Goal: Browse casually

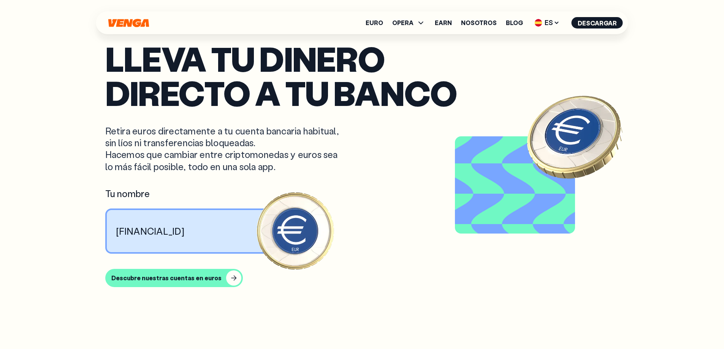
scroll to position [1064, 0]
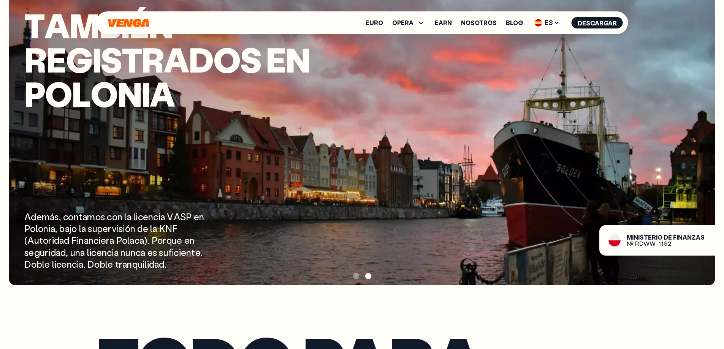
click at [354, 278] on span at bounding box center [356, 276] width 6 height 6
click at [355, 274] on span at bounding box center [356, 276] width 6 height 6
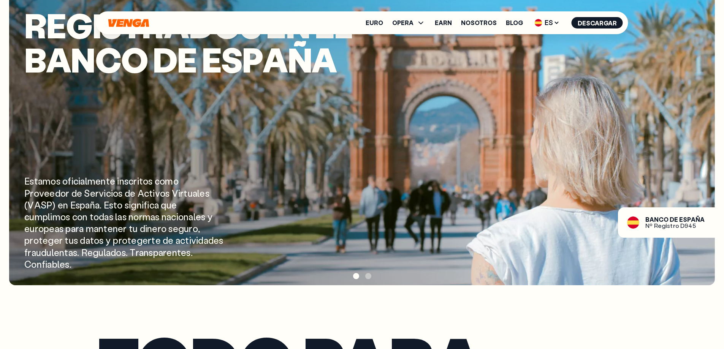
click at [369, 276] on span at bounding box center [368, 276] width 6 height 6
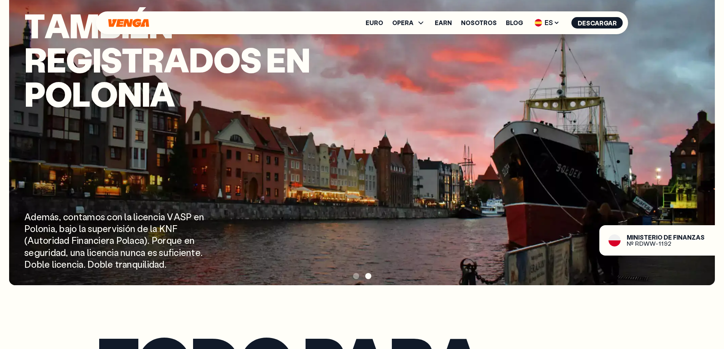
click at [357, 277] on span at bounding box center [356, 276] width 6 height 6
